Goal: Navigation & Orientation: Understand site structure

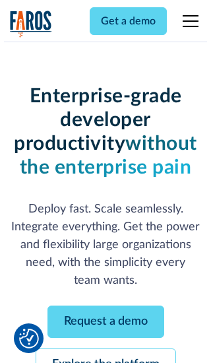
scroll to position [140, 0]
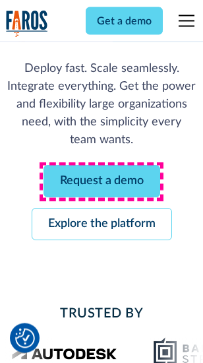
click at [102, 182] on link "Request a demo" at bounding box center [102, 181] width 117 height 32
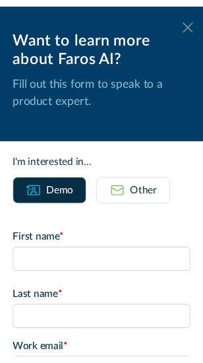
scroll to position [0, 0]
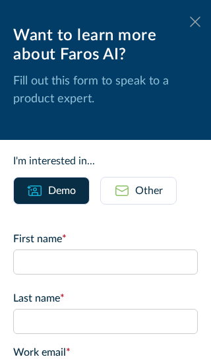
click at [190, 22] on icon at bounding box center [195, 21] width 11 height 10
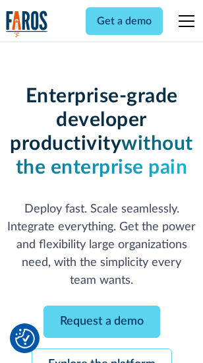
scroll to position [183, 0]
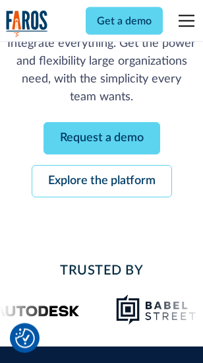
click at [102, 182] on link "Explore the platform" at bounding box center [102, 181] width 140 height 32
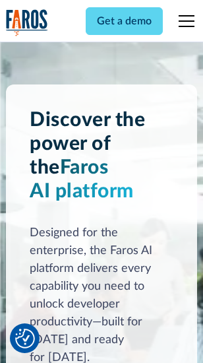
scroll to position [10041, 0]
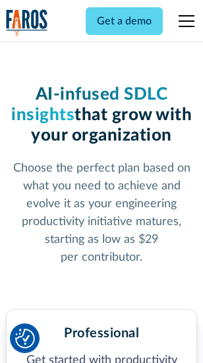
scroll to position [2089, 0]
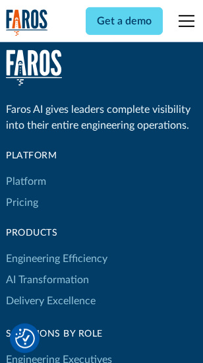
click at [26, 181] on link "Platform" at bounding box center [26, 181] width 40 height 21
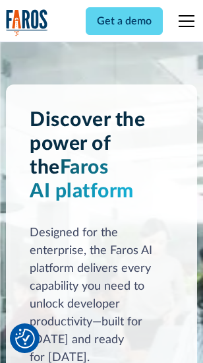
scroll to position [10464, 0]
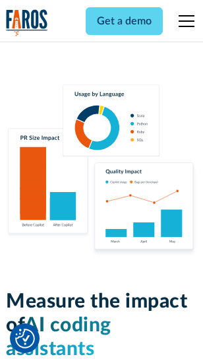
scroll to position [8229, 0]
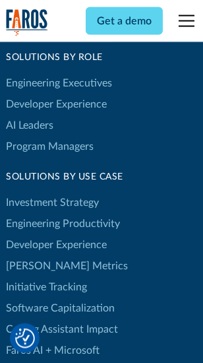
click at [40, 255] on link "[PERSON_NAME] Metrics" at bounding box center [67, 265] width 122 height 21
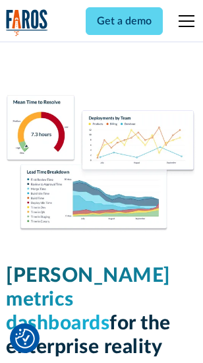
scroll to position [5836, 0]
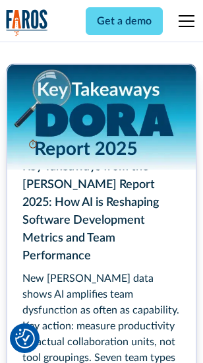
scroll to position [6035, 0]
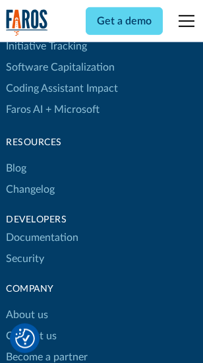
click at [30, 181] on link "Changelog" at bounding box center [30, 189] width 49 height 21
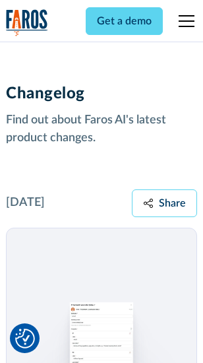
scroll to position [16163, 0]
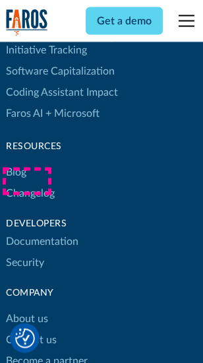
click at [26, 308] on link "About us" at bounding box center [27, 318] width 42 height 21
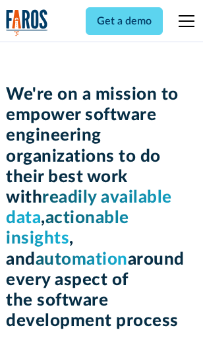
scroll to position [4558, 0]
